Goal: Task Accomplishment & Management: Manage account settings

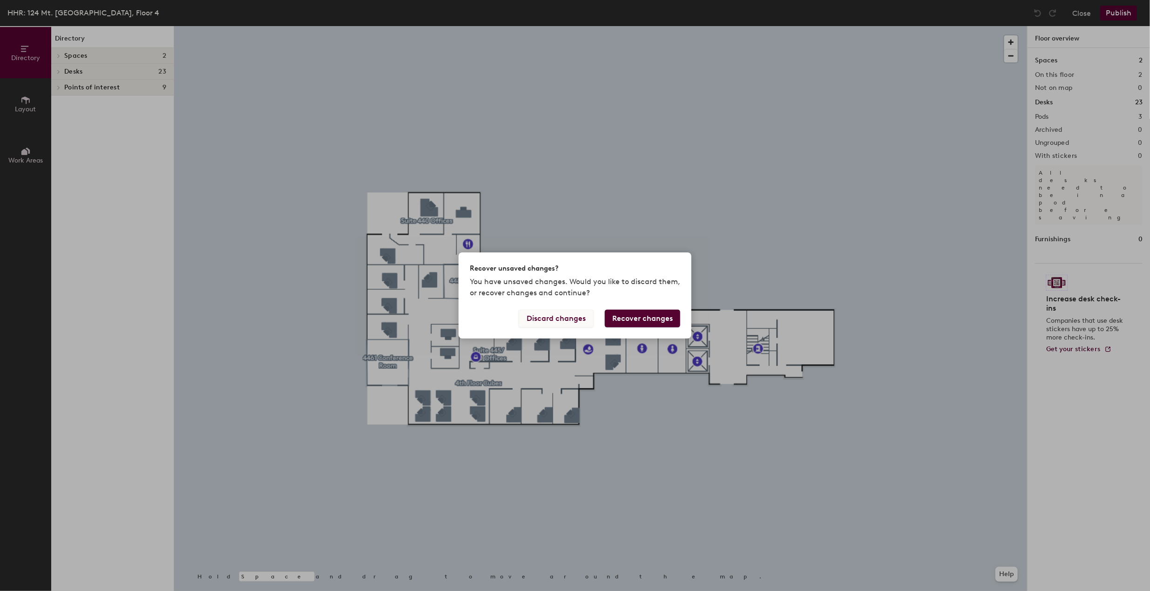
click at [566, 316] on button "Discard changes" at bounding box center [555, 318] width 75 height 18
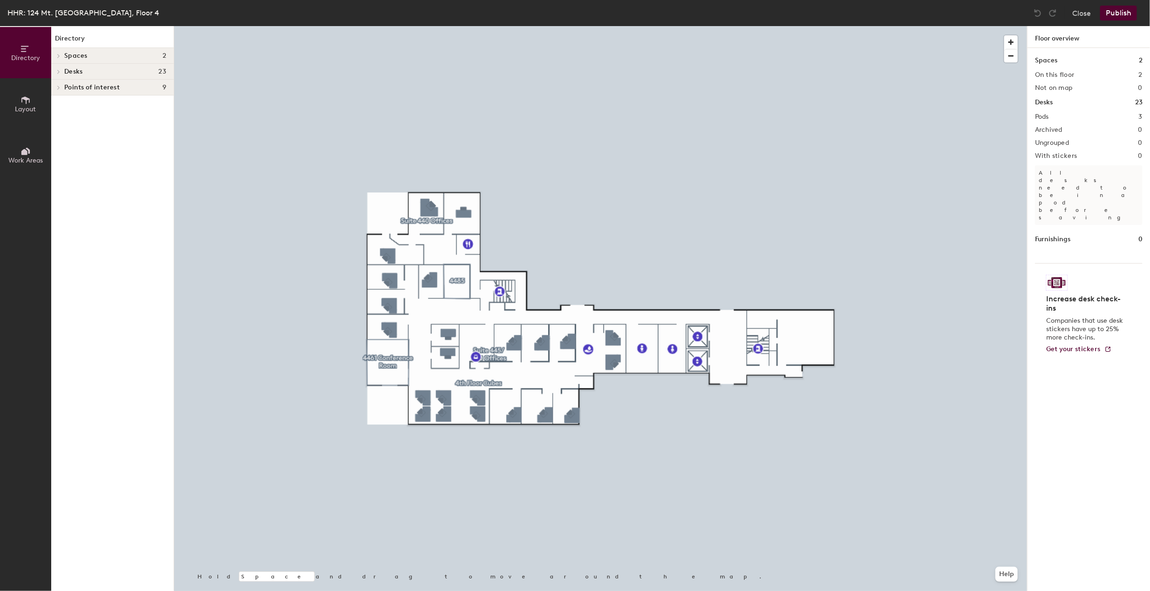
click at [128, 66] on div "Desks 23" at bounding box center [112, 72] width 122 height 16
click at [124, 87] on span "Suite 445/480 Offices" at bounding box center [97, 88] width 67 height 8
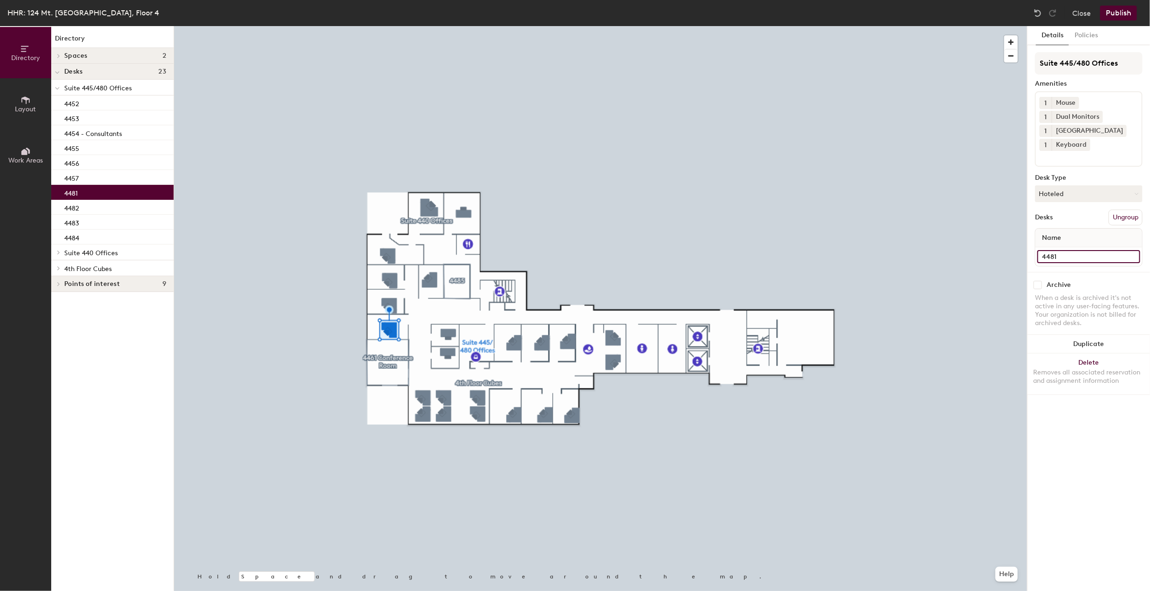
drag, startPoint x: 79, startPoint y: 188, endPoint x: 1086, endPoint y: 252, distance: 1009.6
click at [1086, 252] on input "4481" at bounding box center [1088, 256] width 103 height 13
click at [1085, 190] on button "Hoteled" at bounding box center [1089, 193] width 108 height 17
click at [1066, 221] on div "Assigned" at bounding box center [1081, 222] width 93 height 14
click at [1074, 235] on div "Name" at bounding box center [1088, 238] width 107 height 19
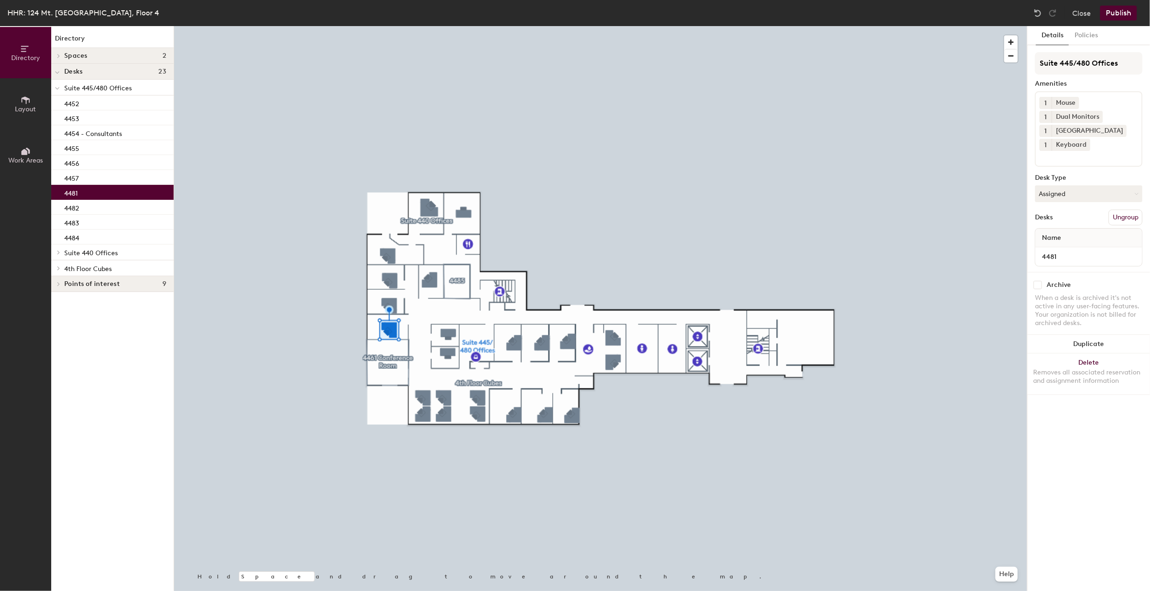
click at [1060, 239] on span "Name" at bounding box center [1051, 237] width 28 height 17
click at [1061, 260] on input "4481" at bounding box center [1088, 256] width 103 height 13
click at [1074, 229] on div "Name" at bounding box center [1088, 238] width 107 height 19
click at [1067, 237] on div "Name" at bounding box center [1088, 238] width 107 height 19
click at [1063, 240] on span "Name" at bounding box center [1051, 237] width 28 height 17
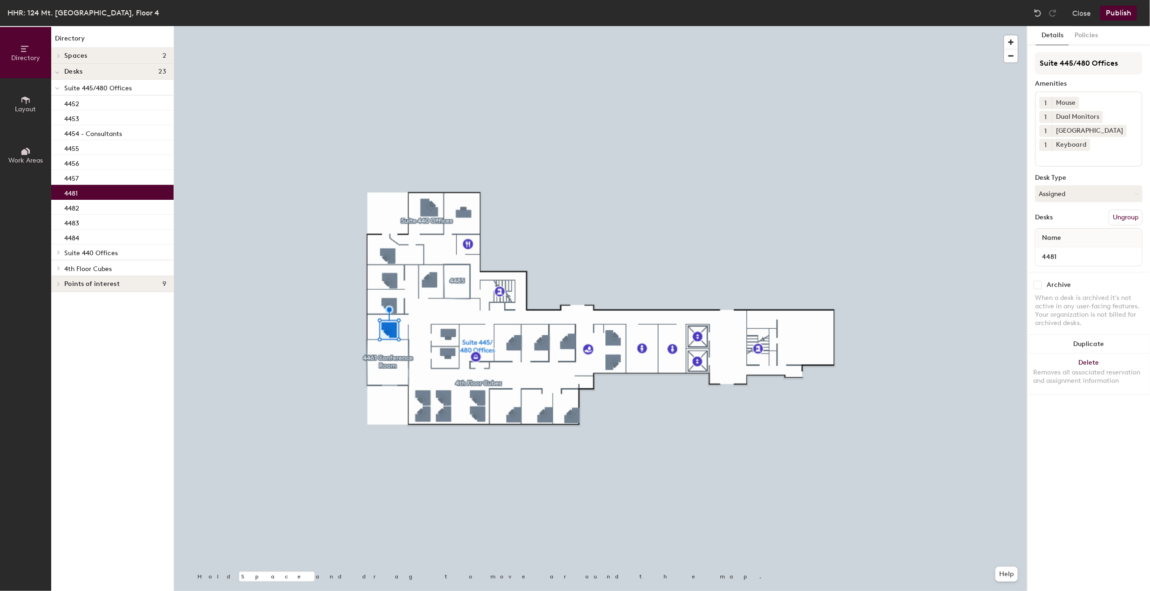
click at [1063, 240] on span "Name" at bounding box center [1051, 237] width 28 height 17
click at [1084, 36] on button "Policies" at bounding box center [1086, 35] width 34 height 19
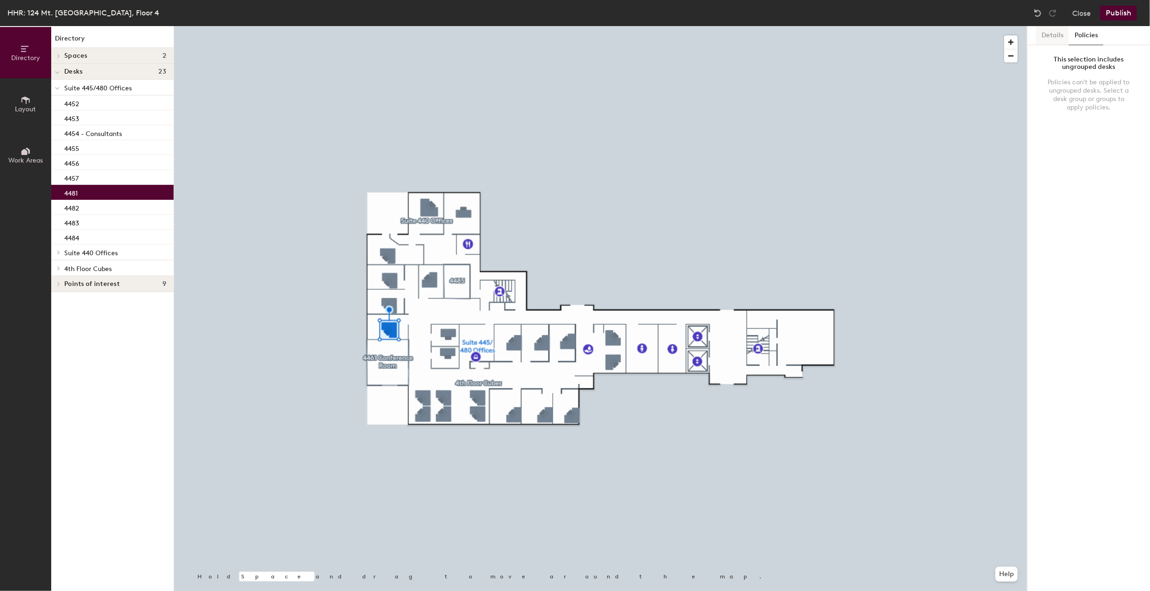
click at [1050, 40] on button "Details" at bounding box center [1052, 35] width 33 height 19
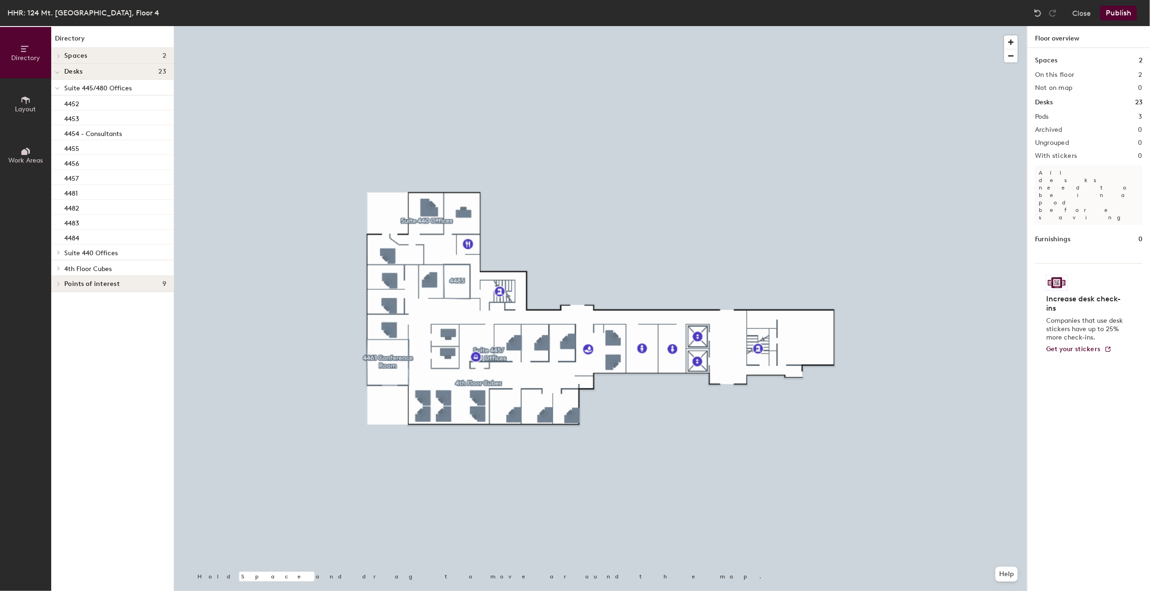
click at [1122, 14] on button "Publish" at bounding box center [1118, 13] width 37 height 15
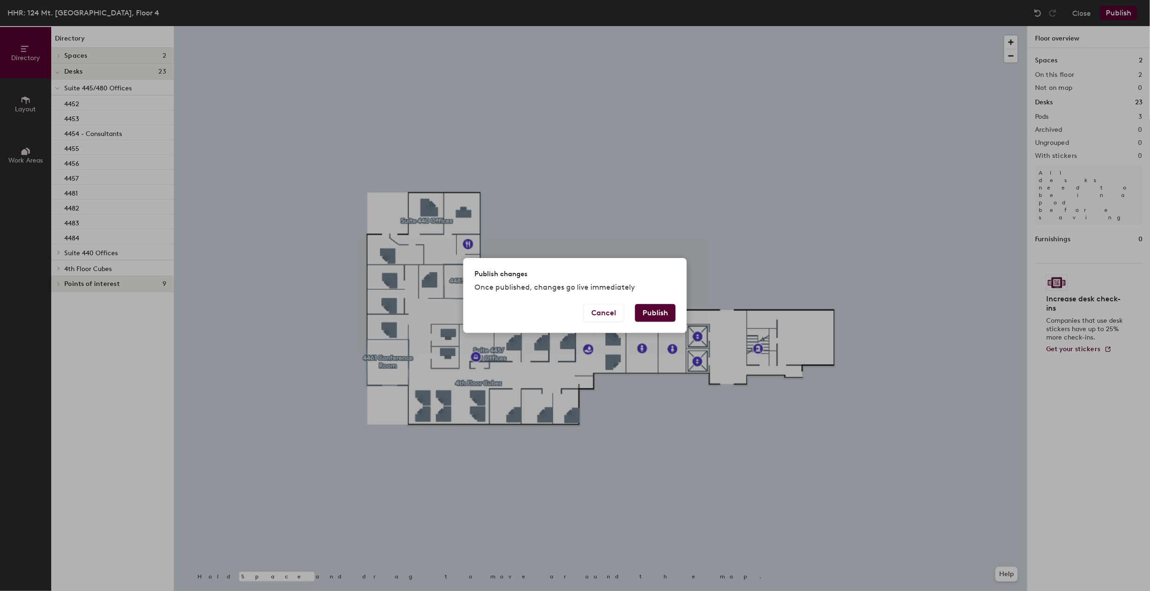
click at [660, 311] on button "Publish" at bounding box center [655, 313] width 40 height 18
